Goal: Transaction & Acquisition: Subscribe to service/newsletter

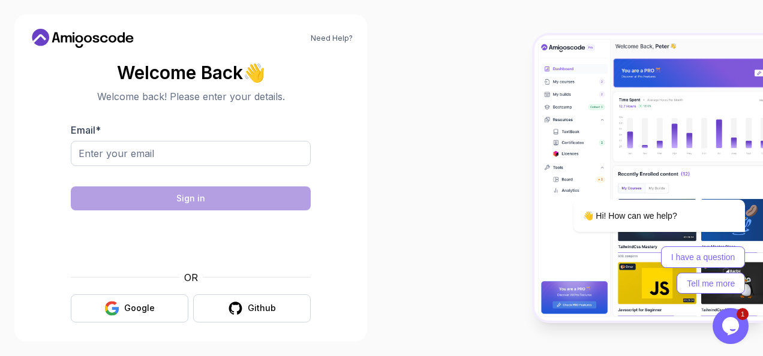
click at [377, 95] on body "Need Help? Welcome Back 👋 Welcome back! Please enter your details. Email * Sign…" at bounding box center [381, 178] width 763 height 356
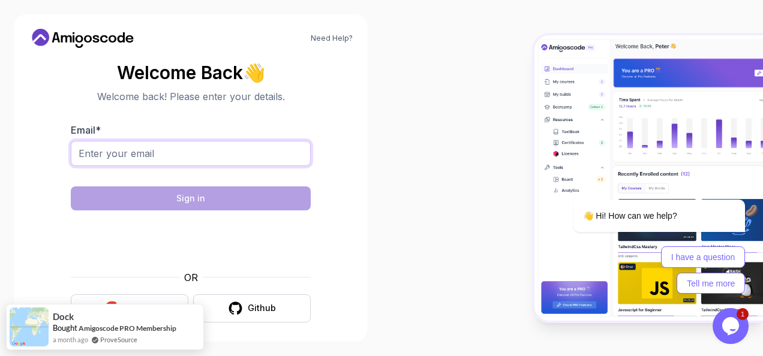
click at [157, 156] on input "Email *" at bounding box center [191, 153] width 240 height 25
type input "Professorfullah@outlook.com"
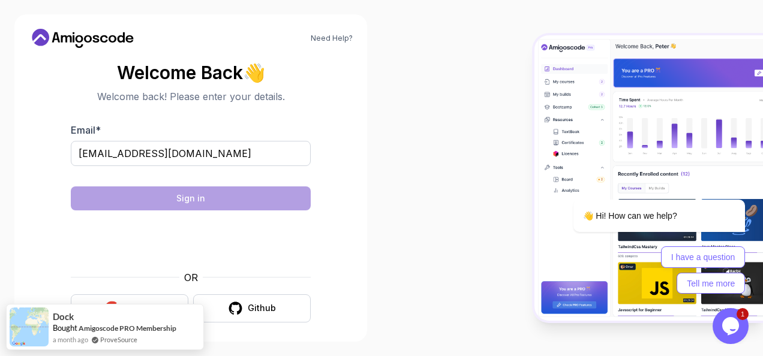
scroll to position [6, 0]
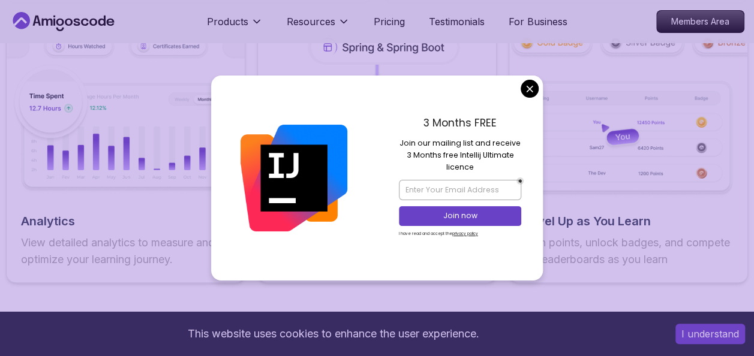
scroll to position [2190, 0]
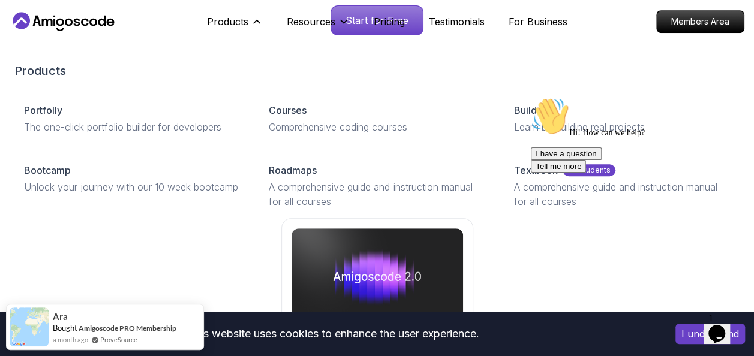
scroll to position [302, 0]
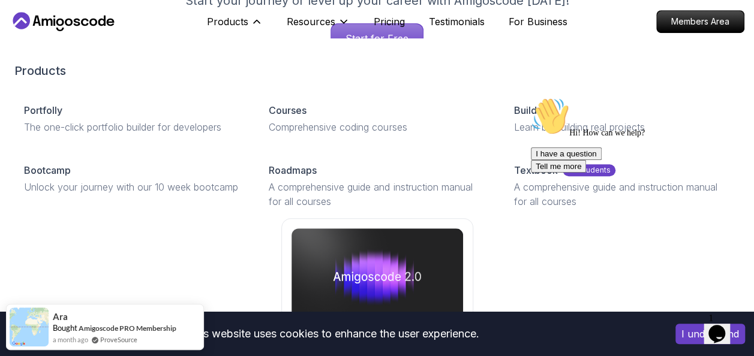
click at [190, 251] on link "Amigoscode 2.0 Out Now The Ultimate guide to gaining points and unlocking rewar…" at bounding box center [376, 305] width 725 height 174
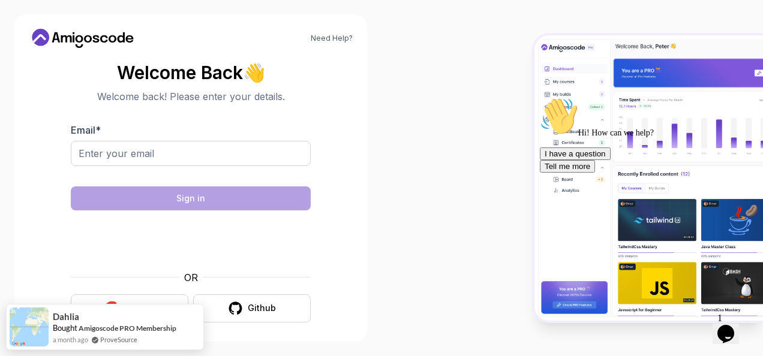
scroll to position [6, 0]
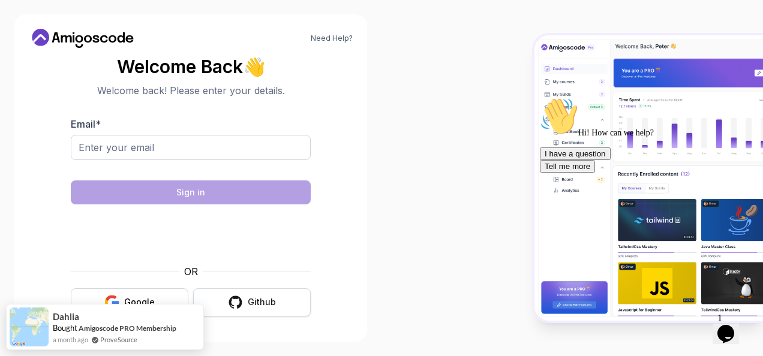
click at [244, 301] on button "Github" at bounding box center [252, 302] width 118 height 28
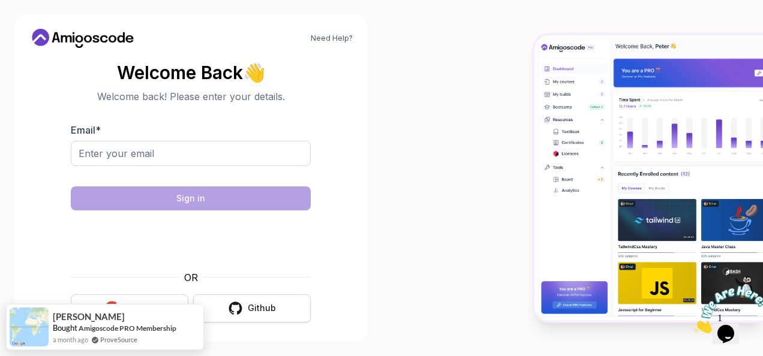
click at [224, 313] on button "Github" at bounding box center [252, 308] width 118 height 28
